Goal: Navigation & Orientation: Understand site structure

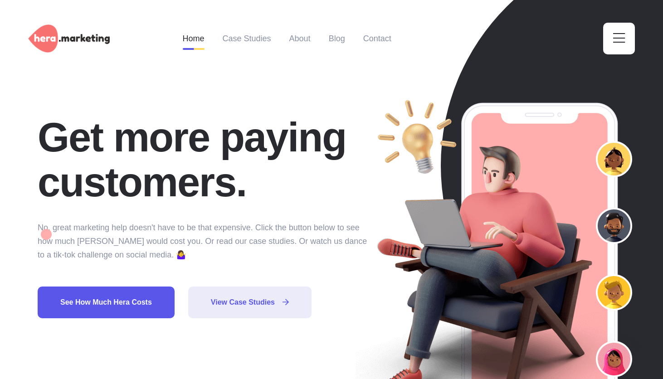
click at [192, 34] on link "Home" at bounding box center [194, 38] width 22 height 45
click at [246, 39] on link "Case Studies" at bounding box center [247, 38] width 49 height 45
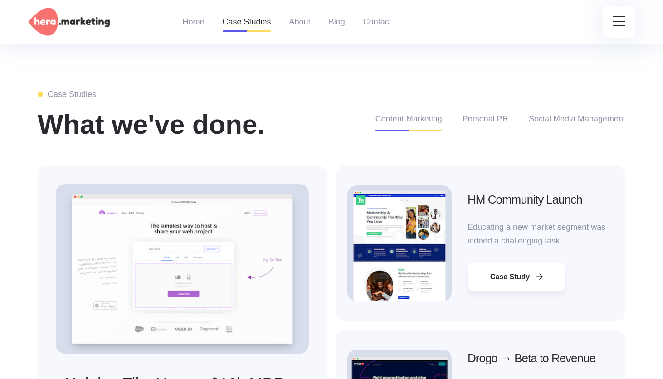
scroll to position [1570, 0]
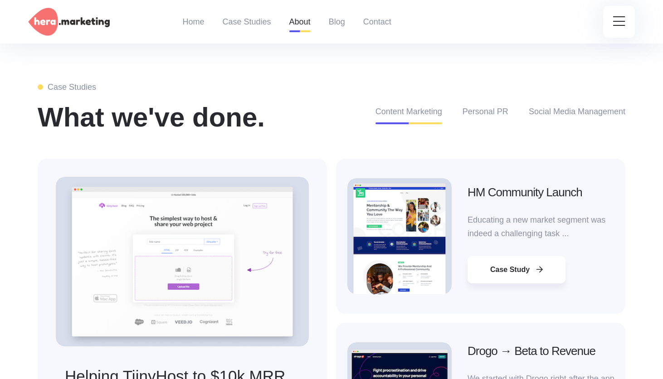
click at [304, 22] on link "About" at bounding box center [299, 22] width 21 height 44
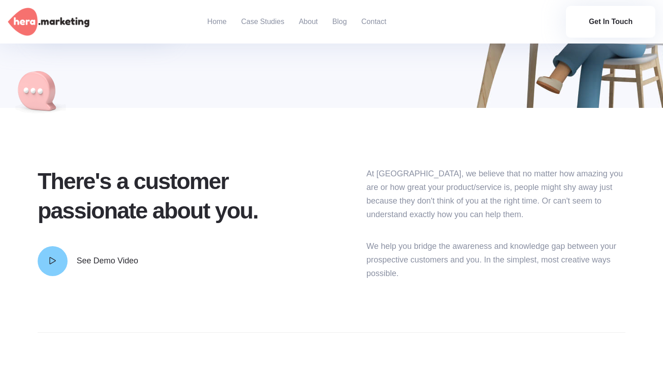
scroll to position [198, 0]
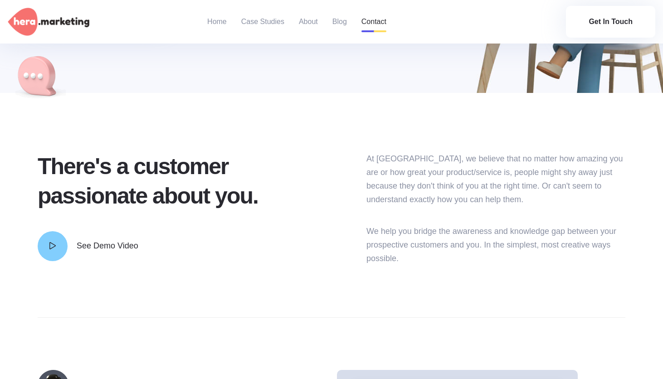
click at [375, 20] on link "Contact" at bounding box center [374, 22] width 25 height 44
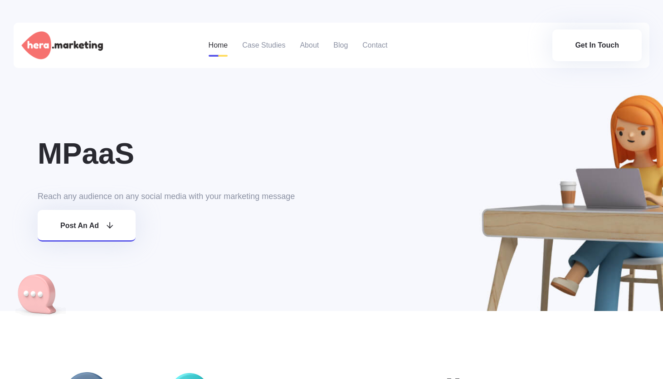
click at [212, 49] on link "Home" at bounding box center [219, 45] width 20 height 45
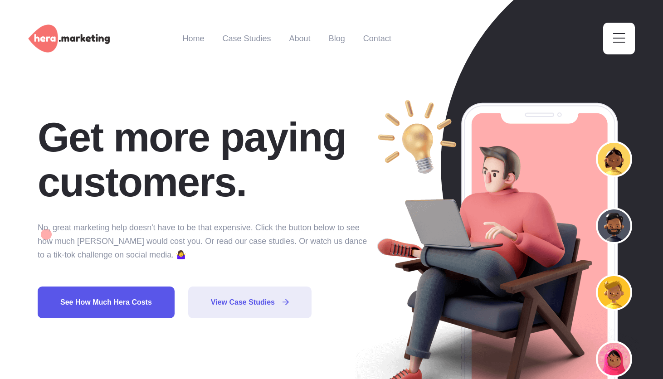
click at [83, 40] on img at bounding box center [69, 39] width 82 height 29
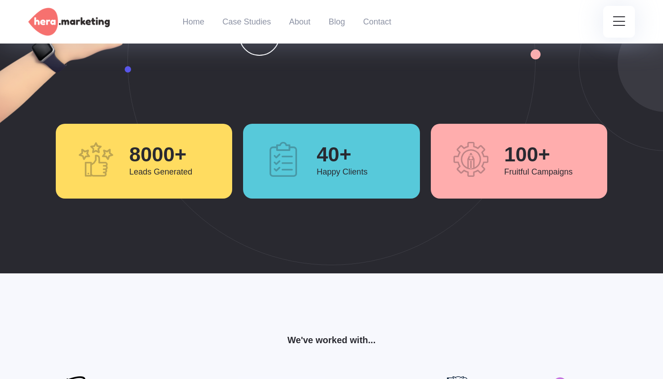
scroll to position [716, 0]
